Goal: Check status

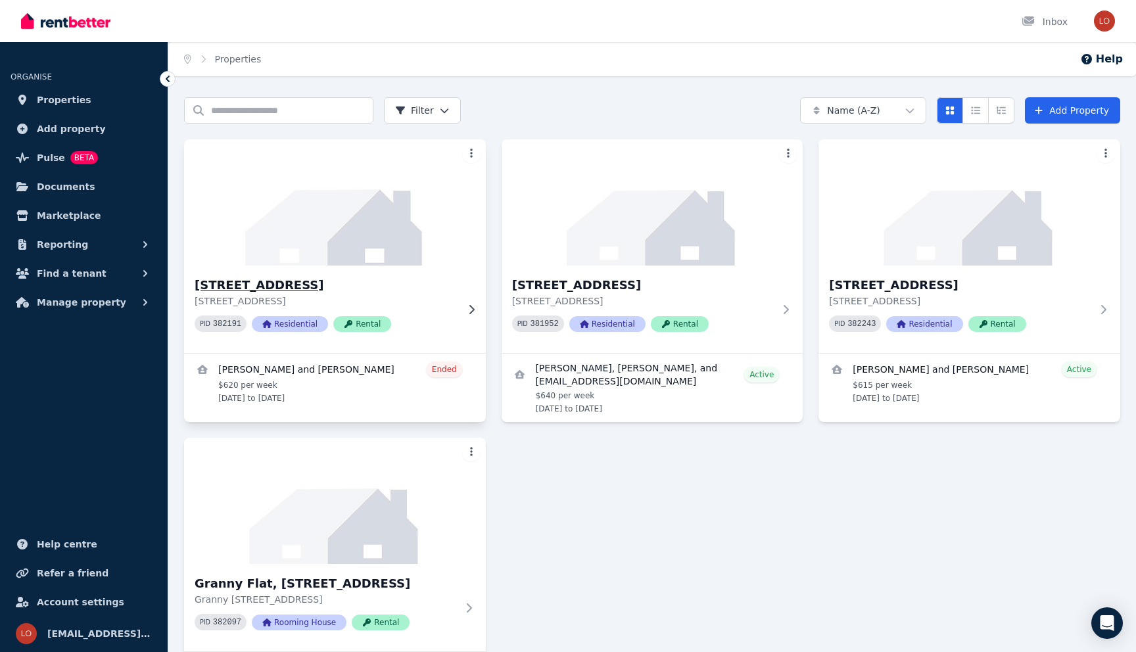
click at [383, 230] on img at bounding box center [335, 202] width 317 height 133
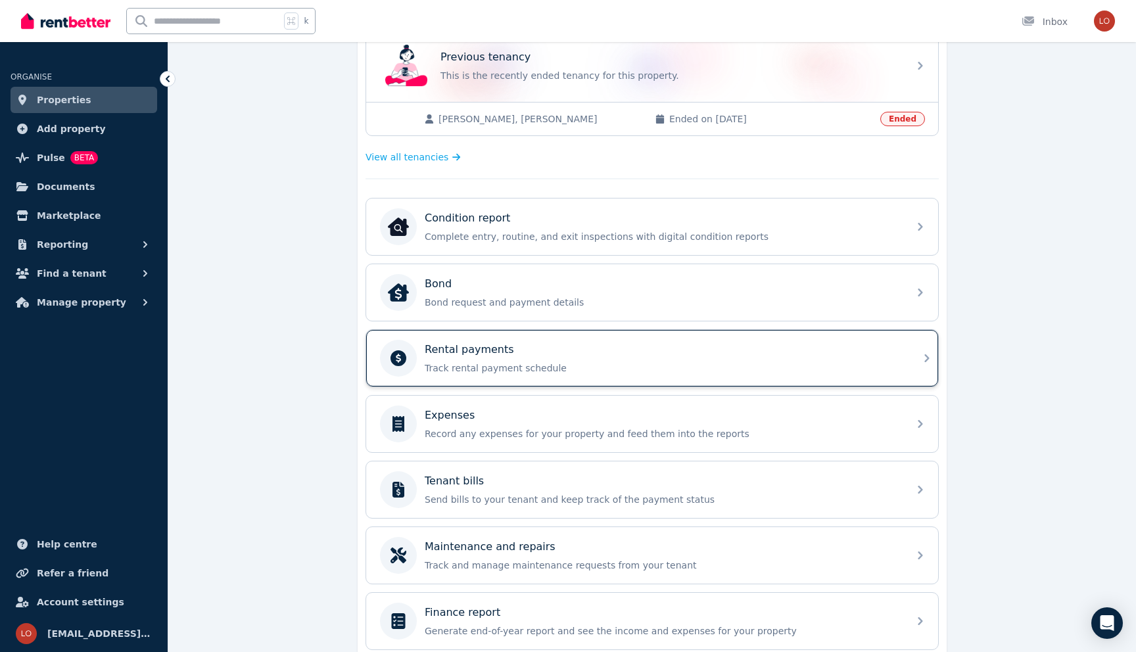
scroll to position [404, 0]
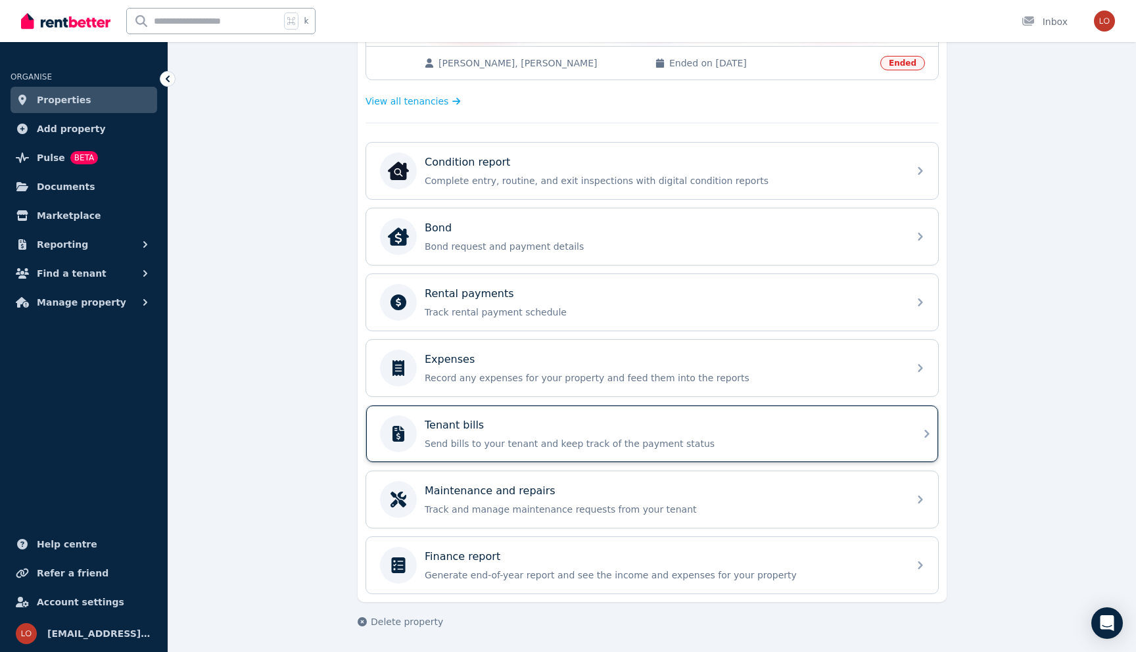
click at [492, 433] on div "Tenant bills Send bills to your tenant and keep track of the payment status" at bounding box center [663, 433] width 476 height 33
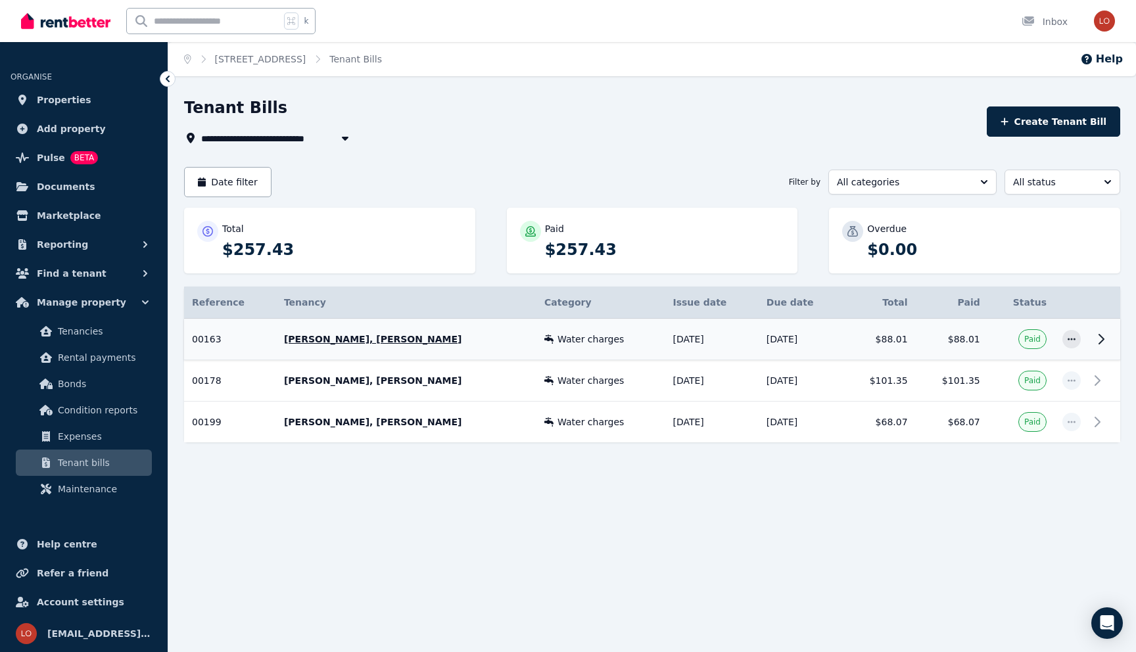
click at [967, 336] on td "$88.01" at bounding box center [952, 339] width 72 height 41
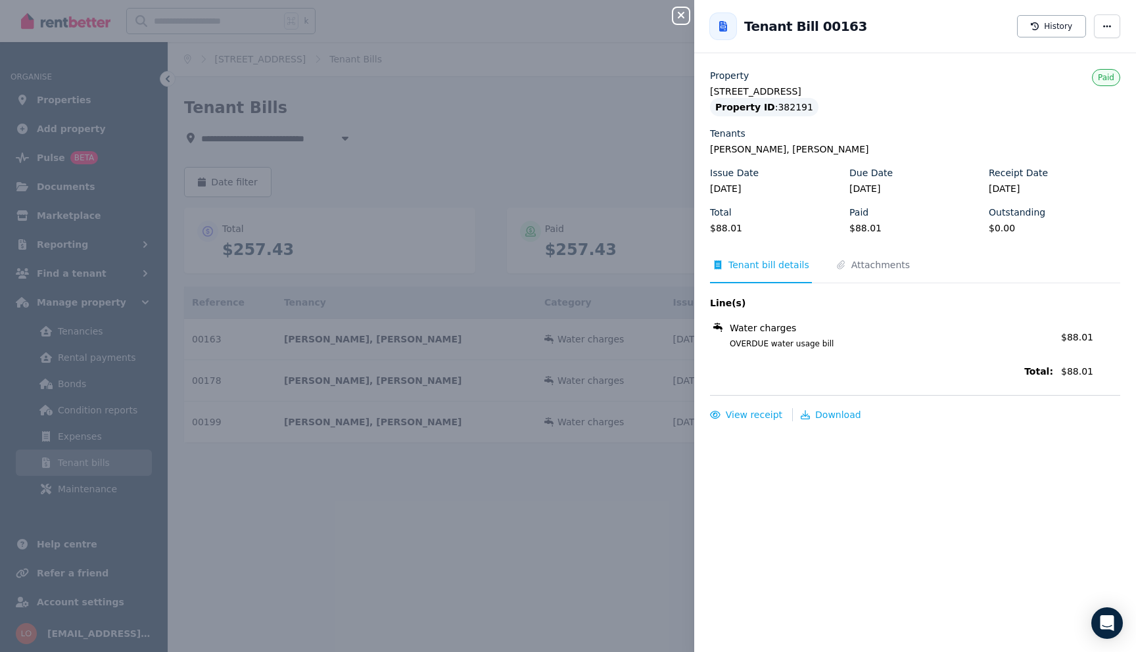
click at [625, 398] on div "Close panel Back to Tenant Bill 00163 History Property 12 Parakeelya Rd, Banksi…" at bounding box center [568, 326] width 1136 height 652
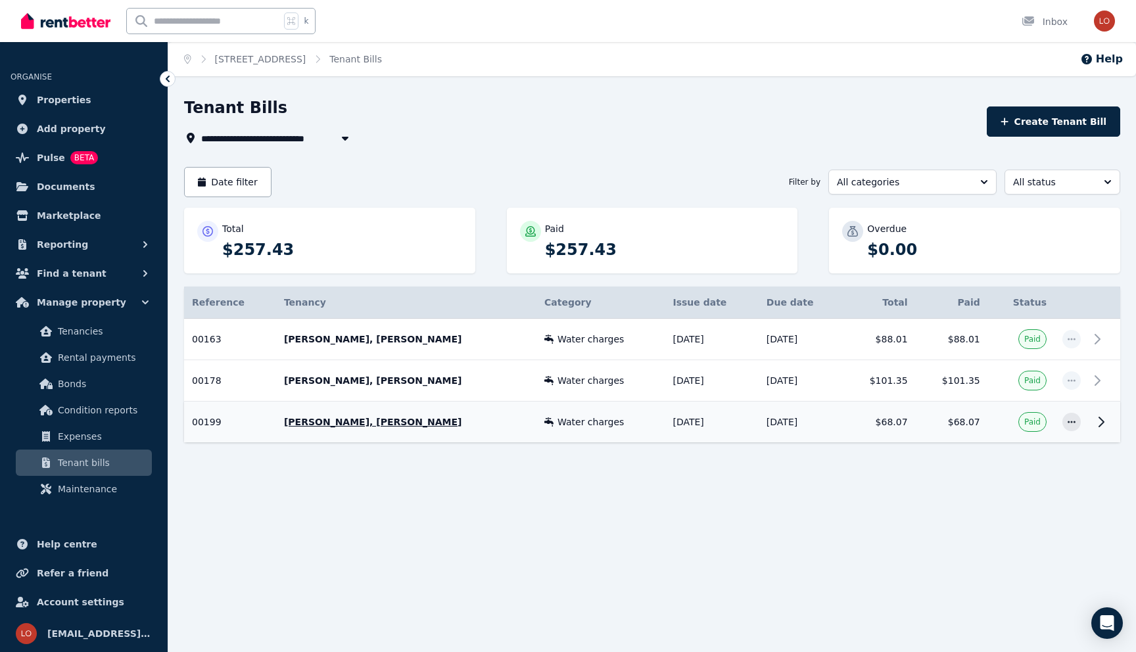
click at [978, 429] on td "$68.07" at bounding box center [952, 422] width 72 height 41
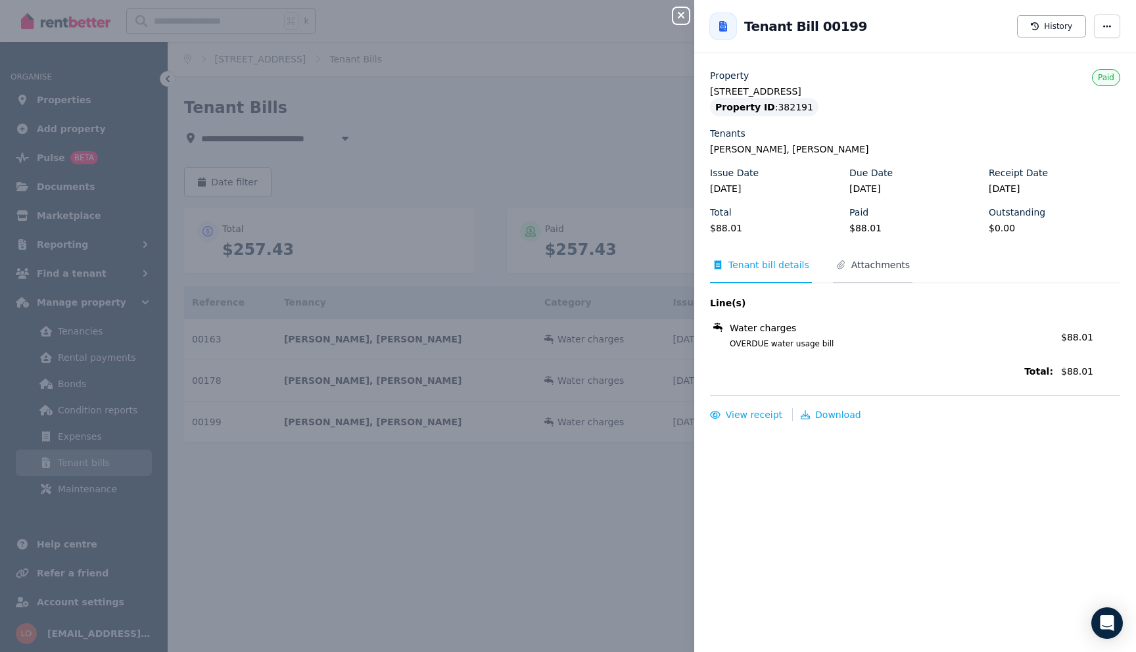
click at [883, 260] on span "Attachments" at bounding box center [880, 264] width 58 height 13
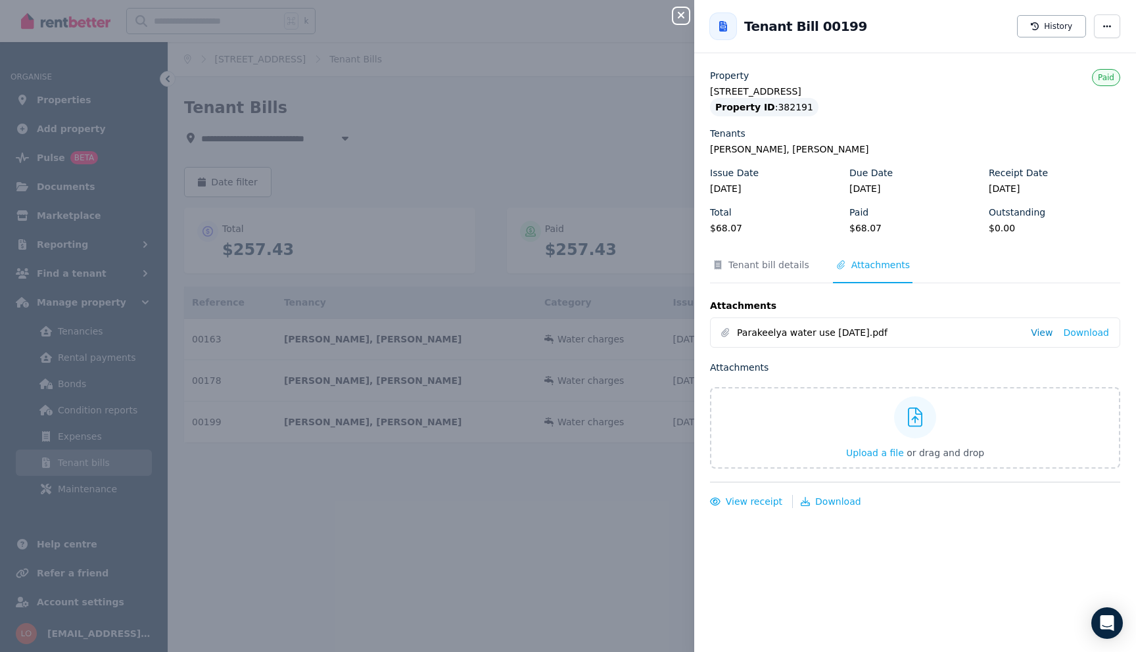
click at [1044, 337] on link "View" at bounding box center [1042, 332] width 22 height 13
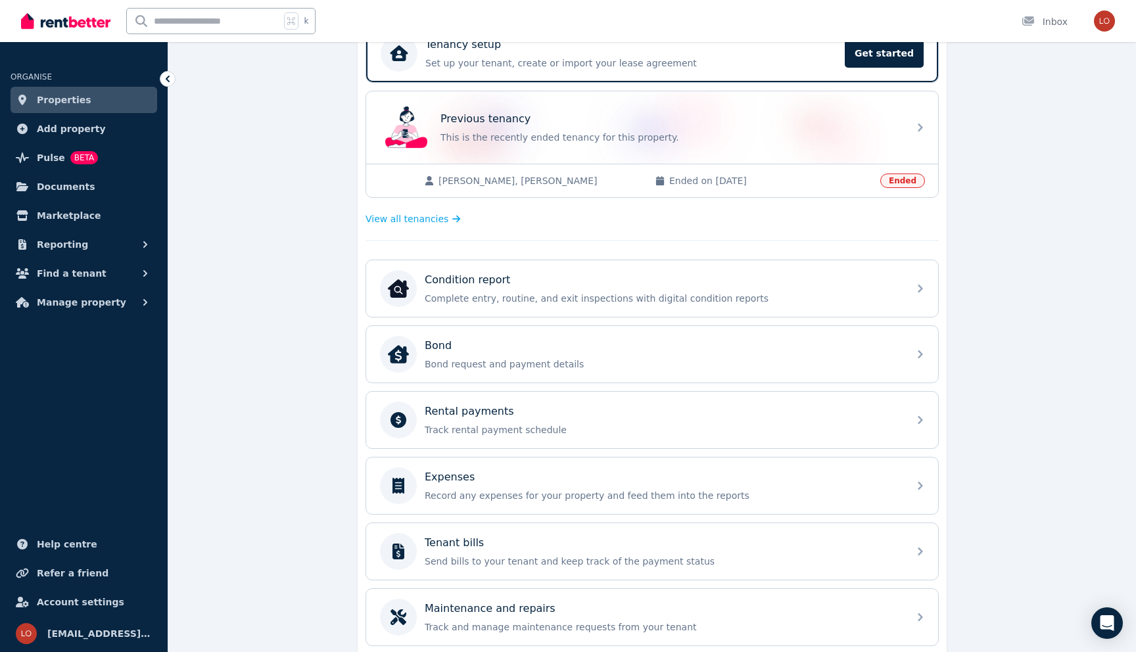
scroll to position [274, 0]
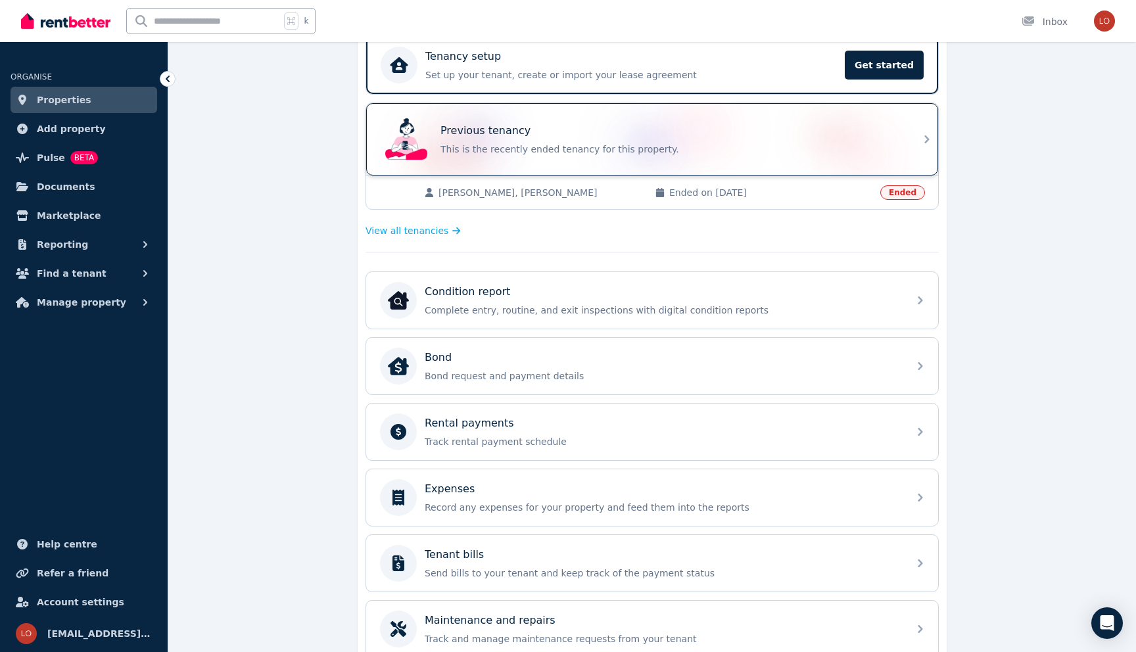
click at [594, 154] on p "This is the recently ended tenancy for this property." at bounding box center [670, 149] width 460 height 13
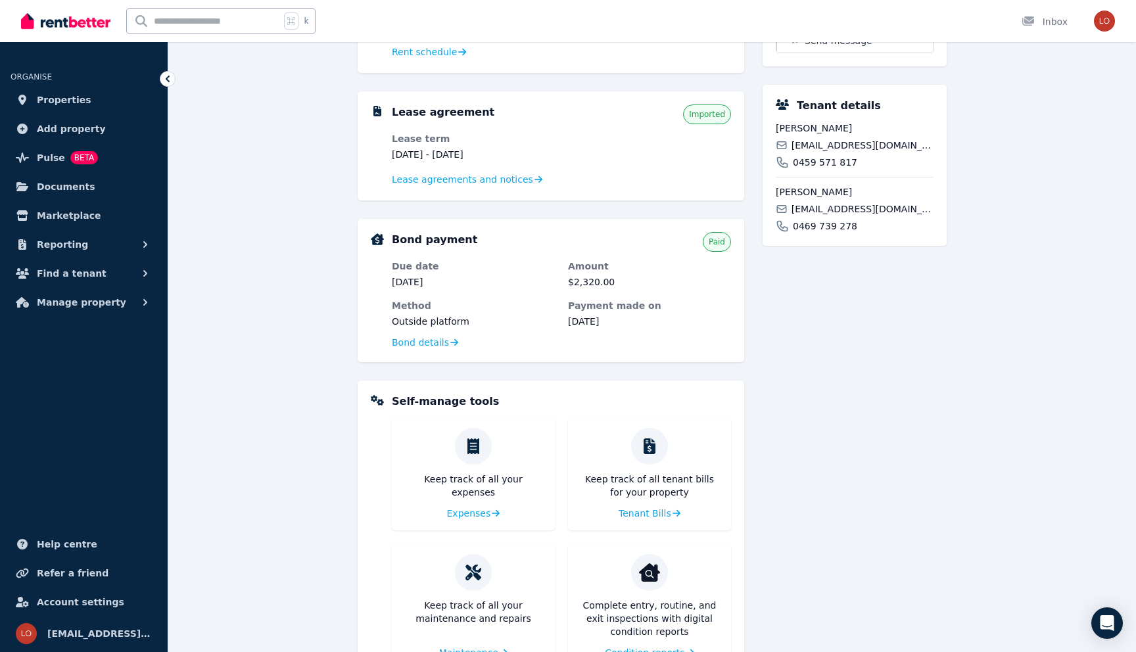
scroll to position [370, 0]
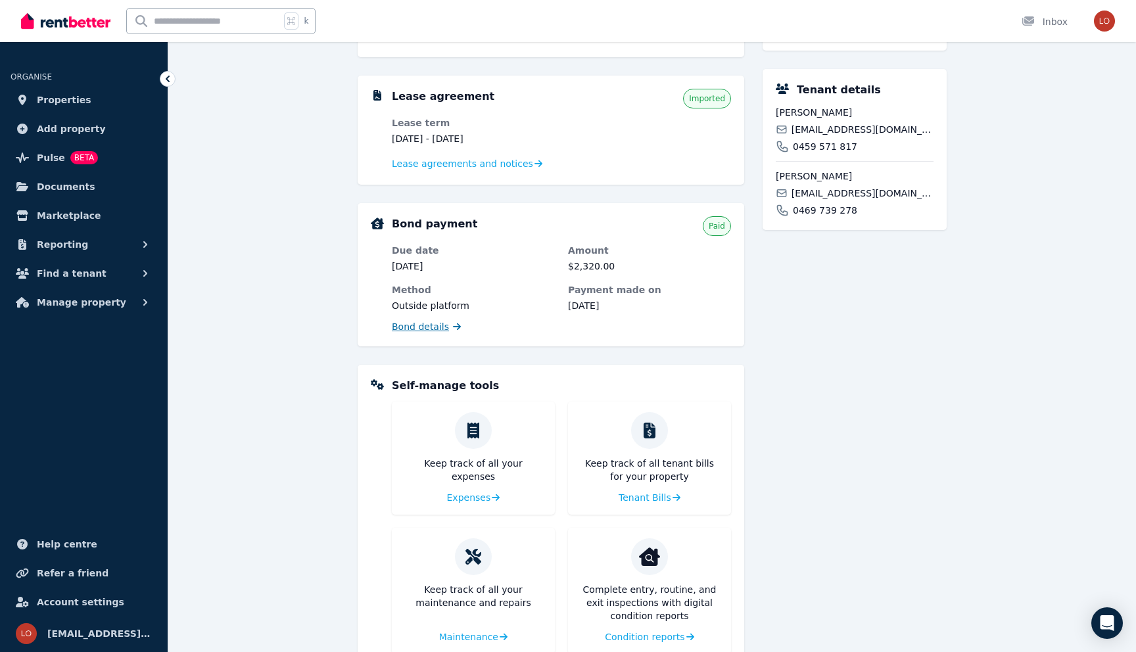
click at [427, 326] on span "Bond details" at bounding box center [420, 326] width 57 height 13
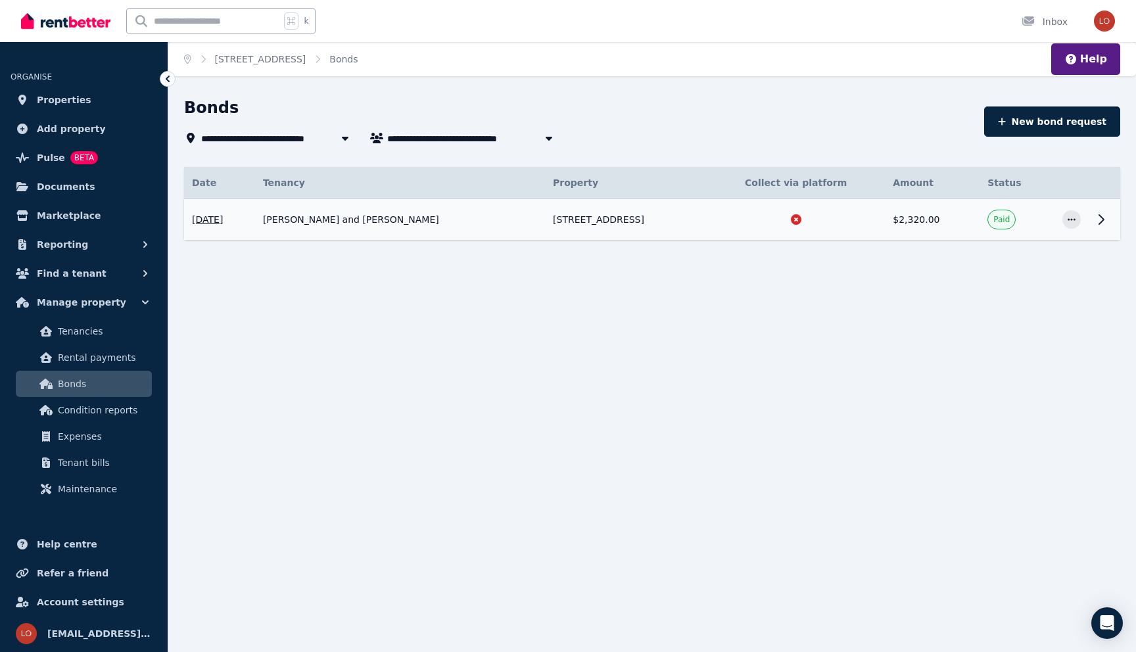
click at [943, 221] on td "$2,320.00" at bounding box center [932, 219] width 95 height 41
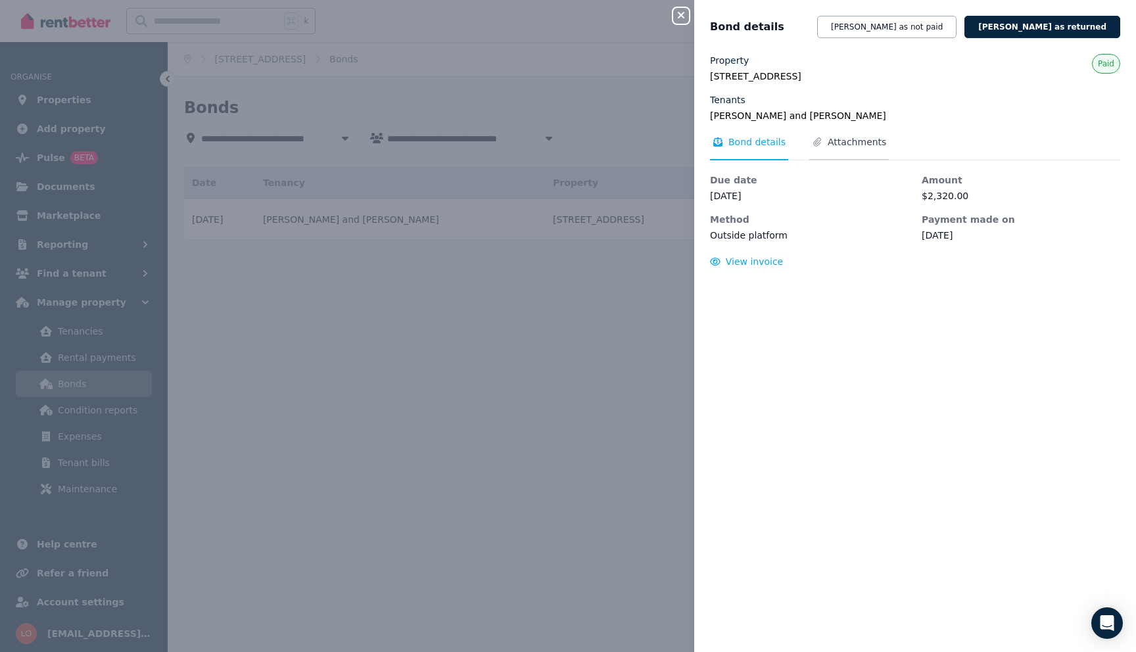
click at [829, 137] on span "Attachments" at bounding box center [857, 141] width 58 height 13
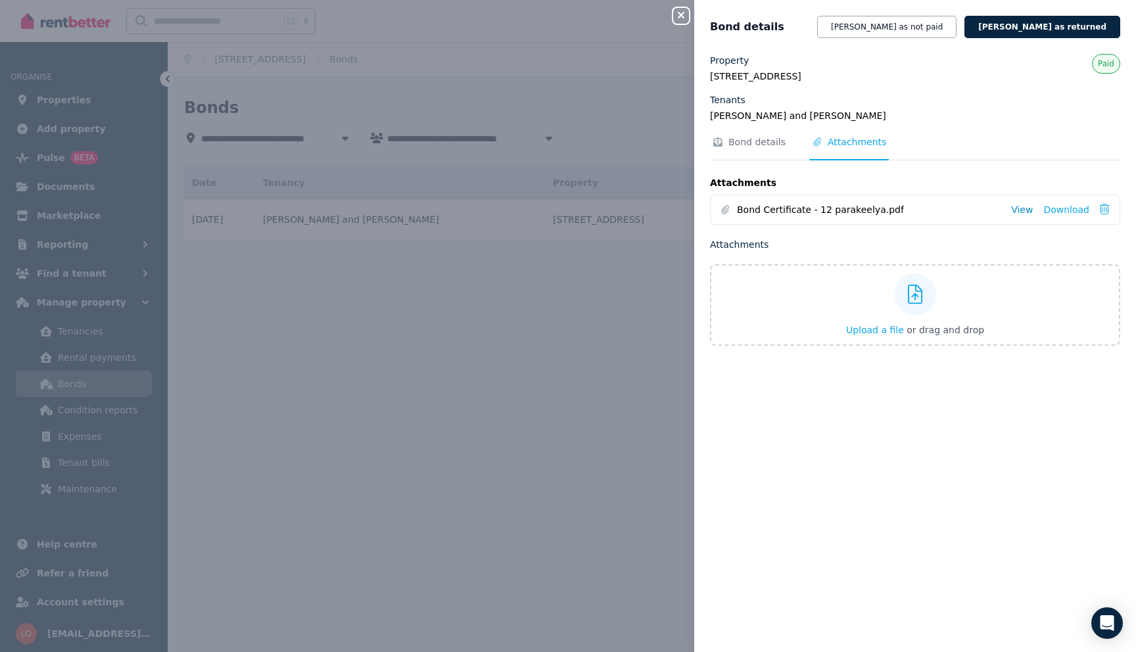
click at [1028, 206] on link "View" at bounding box center [1022, 209] width 22 height 13
